Goal: Information Seeking & Learning: Check status

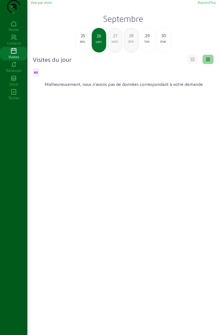
click at [81, 44] on div "jeu." at bounding box center [83, 41] width 14 height 5
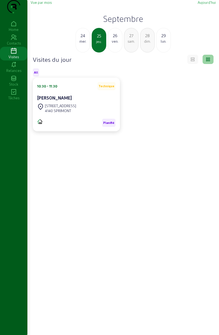
click at [82, 39] on div "24" at bounding box center [83, 35] width 14 height 7
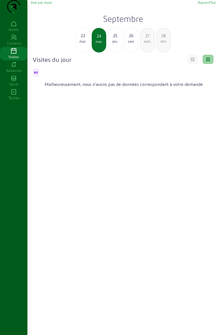
click at [82, 39] on div "23" at bounding box center [83, 35] width 14 height 7
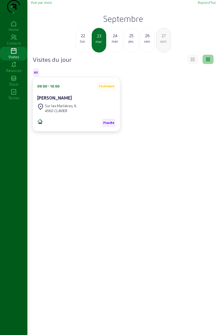
click at [81, 44] on div "lun." at bounding box center [83, 41] width 14 height 5
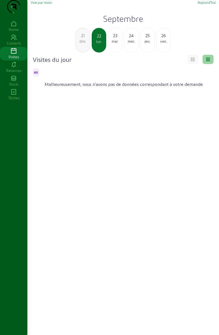
click at [81, 39] on div "21" at bounding box center [83, 35] width 14 height 7
click at [81, 39] on div "20" at bounding box center [83, 35] width 14 height 7
click at [80, 44] on div "ven." at bounding box center [83, 41] width 14 height 5
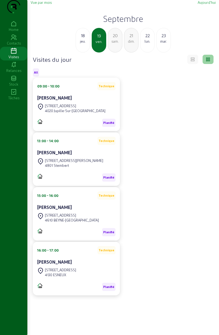
click at [82, 39] on div "18" at bounding box center [83, 35] width 14 height 7
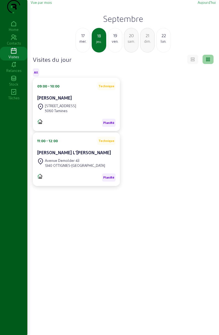
click at [82, 39] on div "17" at bounding box center [83, 35] width 14 height 7
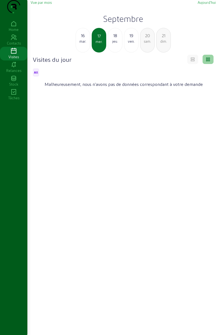
click at [83, 39] on div "16" at bounding box center [83, 35] width 14 height 7
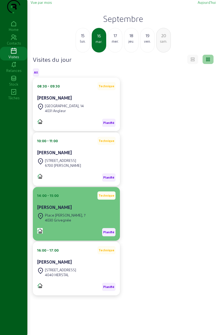
click at [60, 218] on div "Place [PERSON_NAME], 7" at bounding box center [65, 215] width 41 height 5
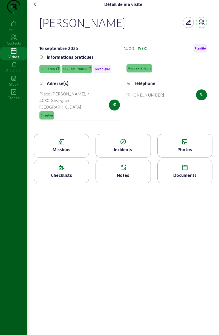
click at [186, 172] on div "Documents" at bounding box center [184, 172] width 55 height 24
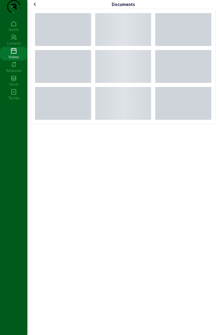
click at [38, 8] on icon at bounding box center [35, 4] width 7 height 7
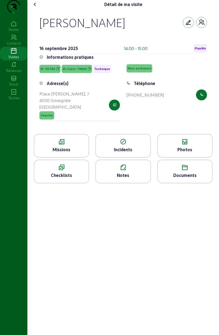
click at [181, 156] on div "Photos" at bounding box center [184, 146] width 55 height 24
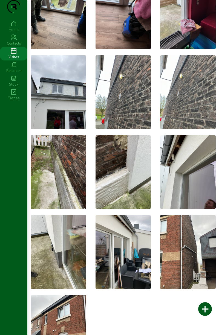
scroll to position [172, 0]
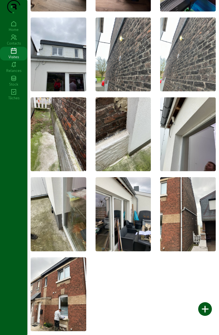
click at [61, 296] on img at bounding box center [59, 295] width 56 height 74
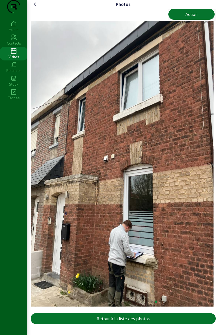
scroll to position [2, 0]
click at [214, 137] on img "16 / 16" at bounding box center [122, 164] width 183 height 286
